Goal: Information Seeking & Learning: Check status

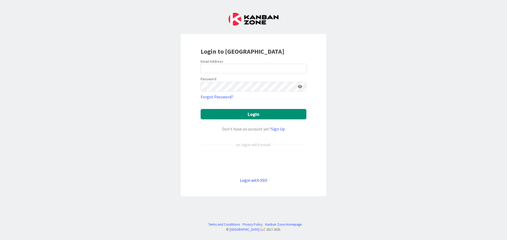
click at [249, 178] on link "Login with SSO" at bounding box center [253, 179] width 27 height 5
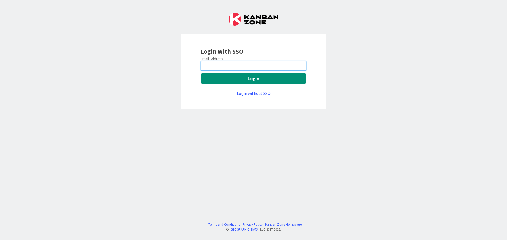
click at [258, 65] on input "email" at bounding box center [253, 66] width 106 height 10
type input "[PERSON_NAME][EMAIL_ADDRESS][DOMAIN_NAME]"
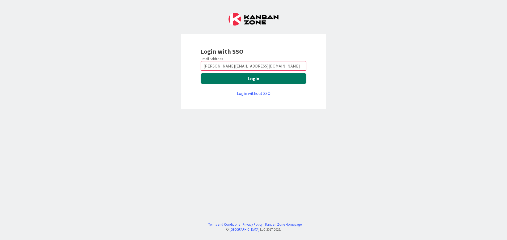
click at [291, 77] on button "Login" at bounding box center [253, 78] width 106 height 10
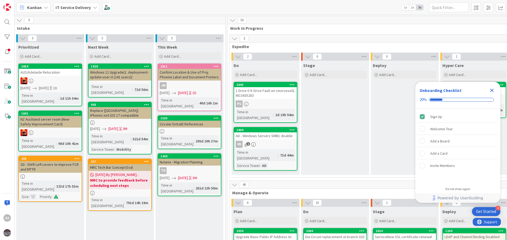
click at [492, 91] on icon "Close Checklist" at bounding box center [491, 90] width 6 height 6
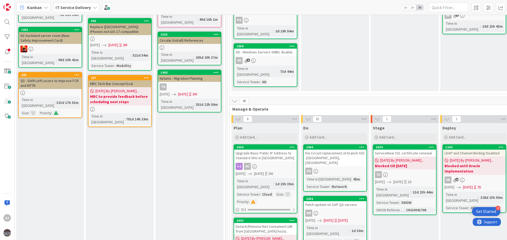
scroll to position [84, 142]
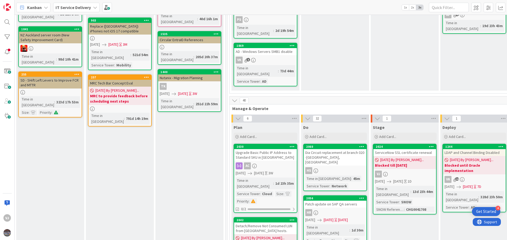
click at [393, 149] on div "ServiceNow SSL certificate renewal" at bounding box center [404, 152] width 63 height 7
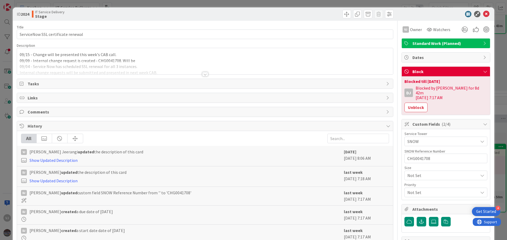
click at [202, 77] on div "Title 35 / 128 ServiceNow SSL certificate renewal Description 09/15 - Change wi…" at bounding box center [205, 206] width 377 height 371
click at [202, 74] on div at bounding box center [205, 74] width 6 height 4
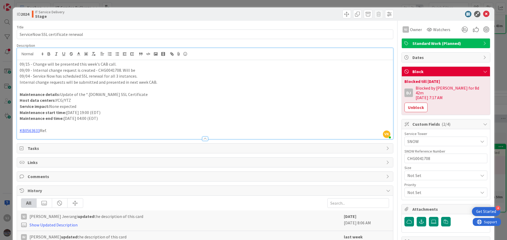
click at [20, 65] on p "09/15 - Change will be presented this week's CAB call." at bounding box center [205, 64] width 371 height 6
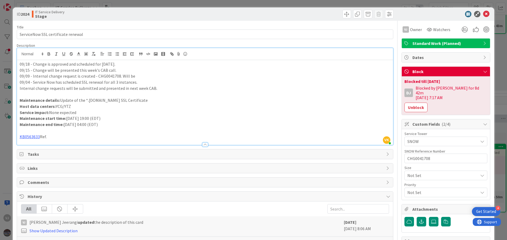
click at [159, 112] on p "Service impact: None expected" at bounding box center [205, 112] width 371 height 6
click at [483, 14] on icon at bounding box center [486, 14] width 6 height 6
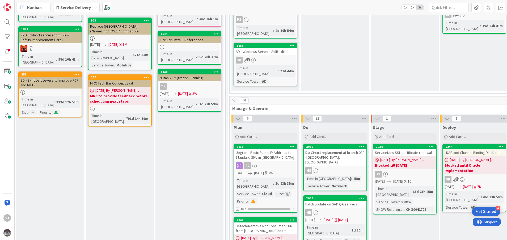
click at [353, 63] on div "Stage Add Card..." at bounding box center [335, 33] width 68 height 114
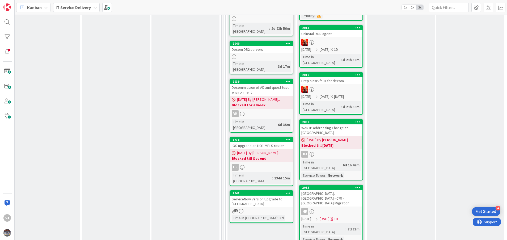
scroll to position [339, 146]
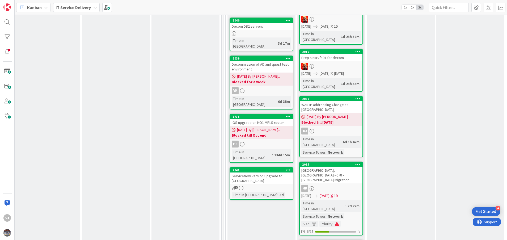
click at [249, 172] on div "ServiceNow Version Upgrade to Yokohama" at bounding box center [261, 178] width 63 height 12
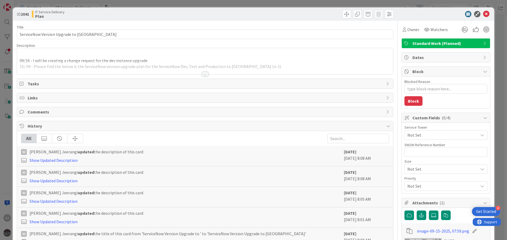
click at [17, 58] on div "09/16 - I will be creating a change request for the dev instance upgrade 15/ 09…" at bounding box center [205, 61] width 377 height 27
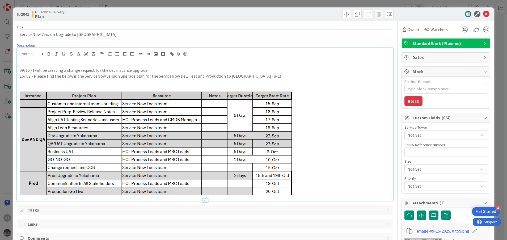
click at [17, 70] on div "09/16 - I will be creating a change request for the dev instance upgrade 15/ 09…" at bounding box center [205, 130] width 376 height 140
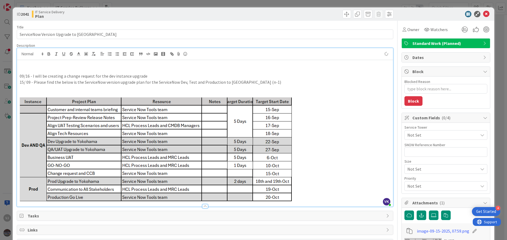
type textarea "x"
click at [22, 65] on p at bounding box center [205, 64] width 371 height 6
click at [130, 65] on p "09/18 - I will schedule a clone from MRC Global ServiceNow" at bounding box center [205, 64] width 371 height 6
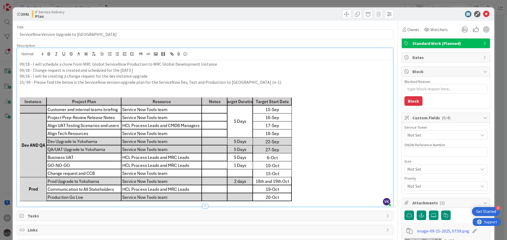
click at [219, 65] on p "09/18 - I will schedule a clone from MRC Global ServiceNow Production to MRC Gl…" at bounding box center [205, 64] width 371 height 6
click at [295, 71] on p "09/18 - Change request is created and scheduled for the 22nd Sept." at bounding box center [205, 70] width 371 height 6
type textarea "x"
click at [481, 17] on div "ID 2041 IT Service Delivery Plan" at bounding box center [253, 13] width 481 height 13
click at [483, 15] on icon at bounding box center [486, 14] width 6 height 6
